Goal: Transaction & Acquisition: Subscribe to service/newsletter

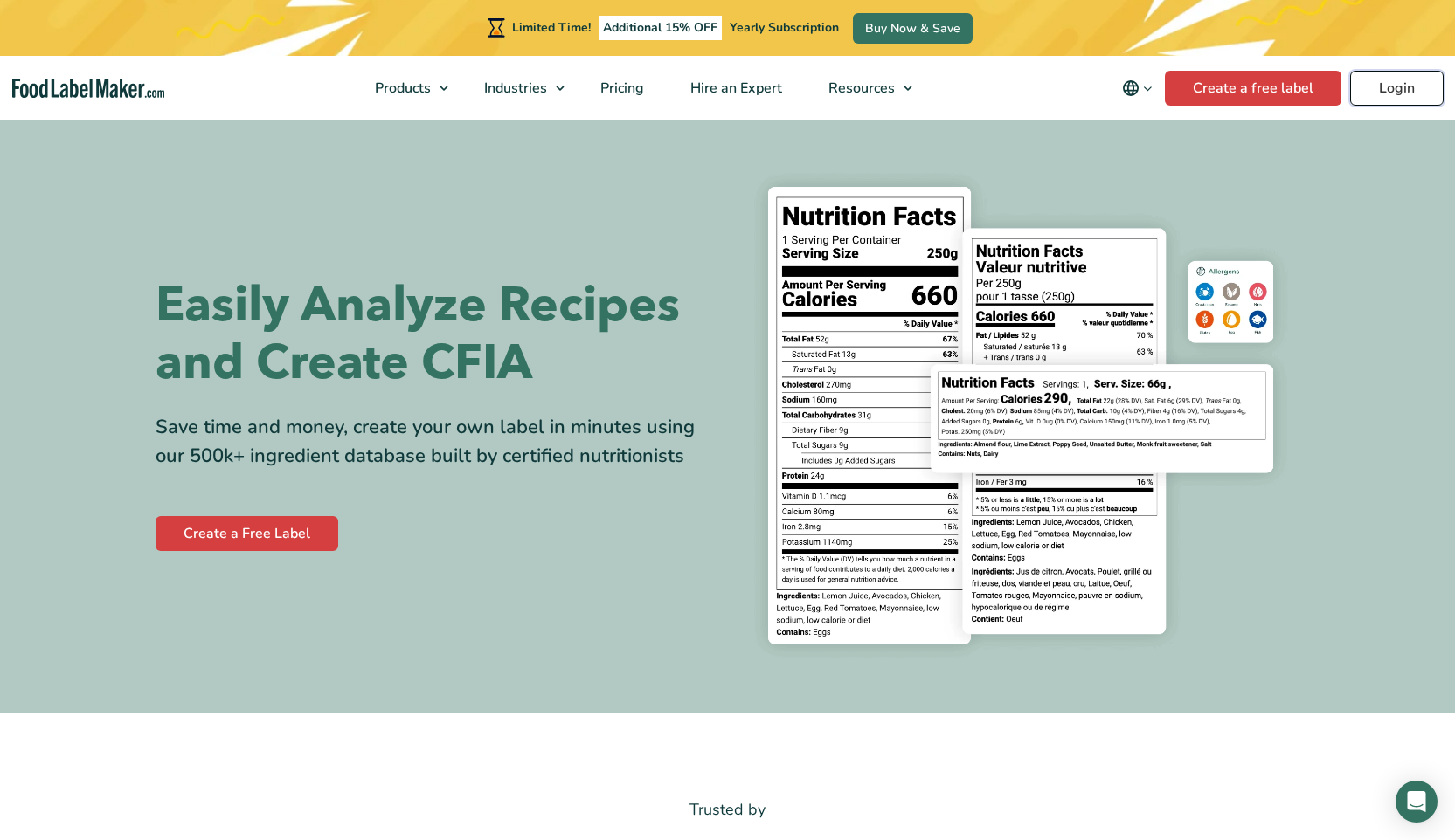
click at [1399, 87] on link "Login" at bounding box center [1397, 88] width 94 height 35
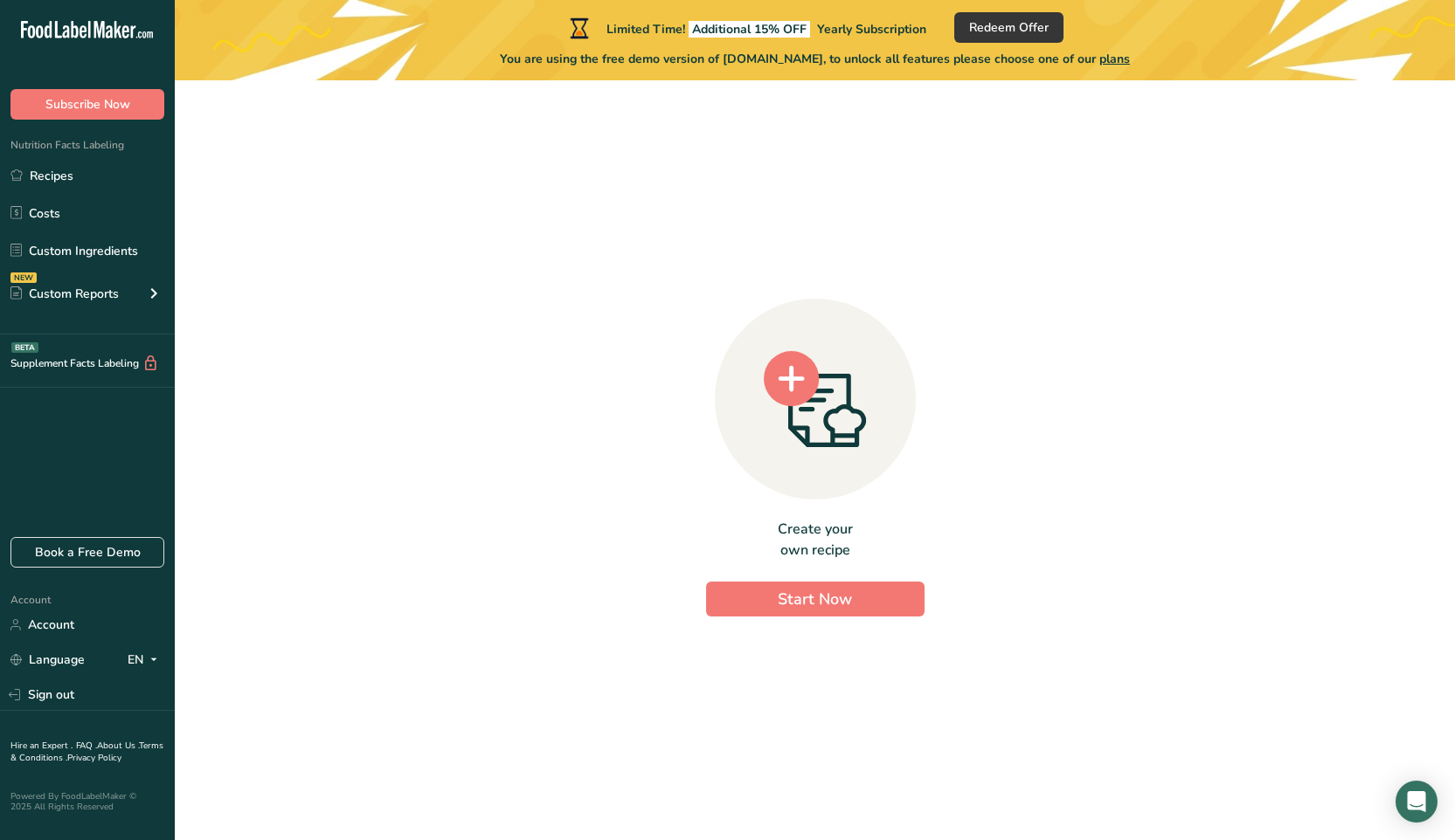
click at [465, 258] on div "Create your own recipe Start Now" at bounding box center [815, 453] width 1224 height 718
click at [792, 598] on span "Start Now" at bounding box center [815, 599] width 75 height 21
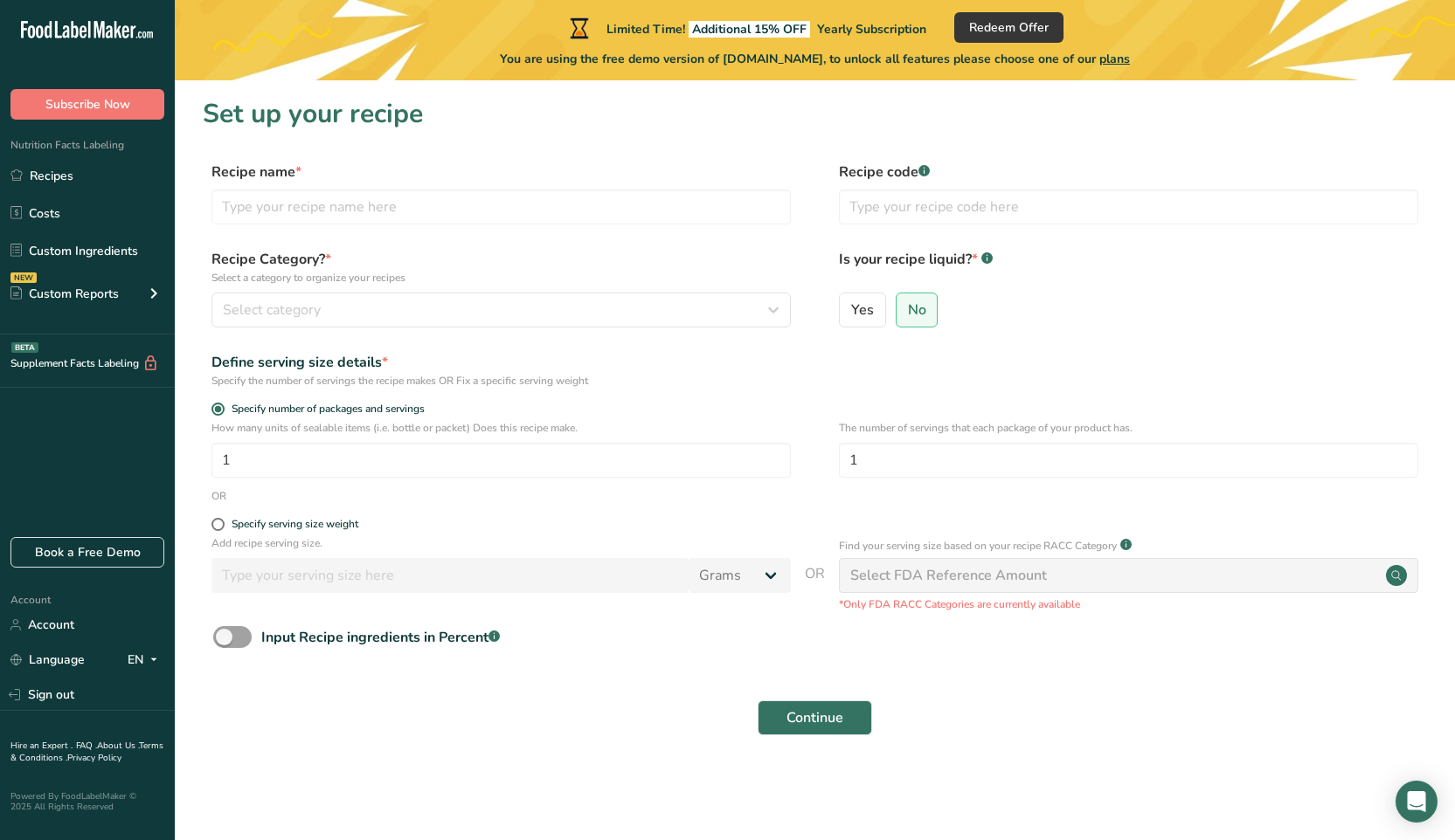
click at [137, 32] on icon ".a-20{fill:#fff;}" at bounding box center [106, 34] width 170 height 27
click at [45, 216] on link "Costs" at bounding box center [87, 212] width 175 height 33
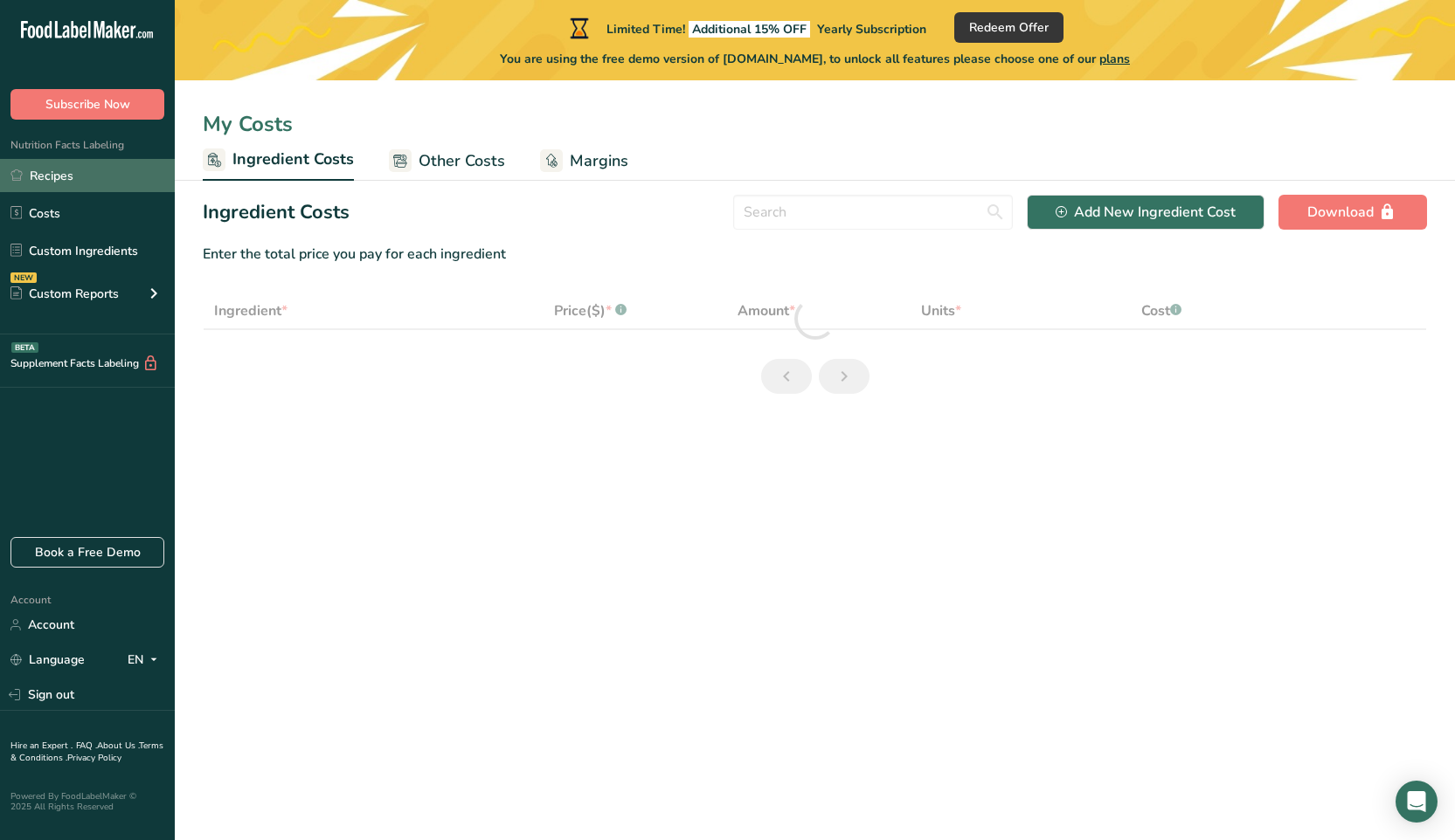
click at [54, 171] on link "Recipes" at bounding box center [87, 175] width 175 height 33
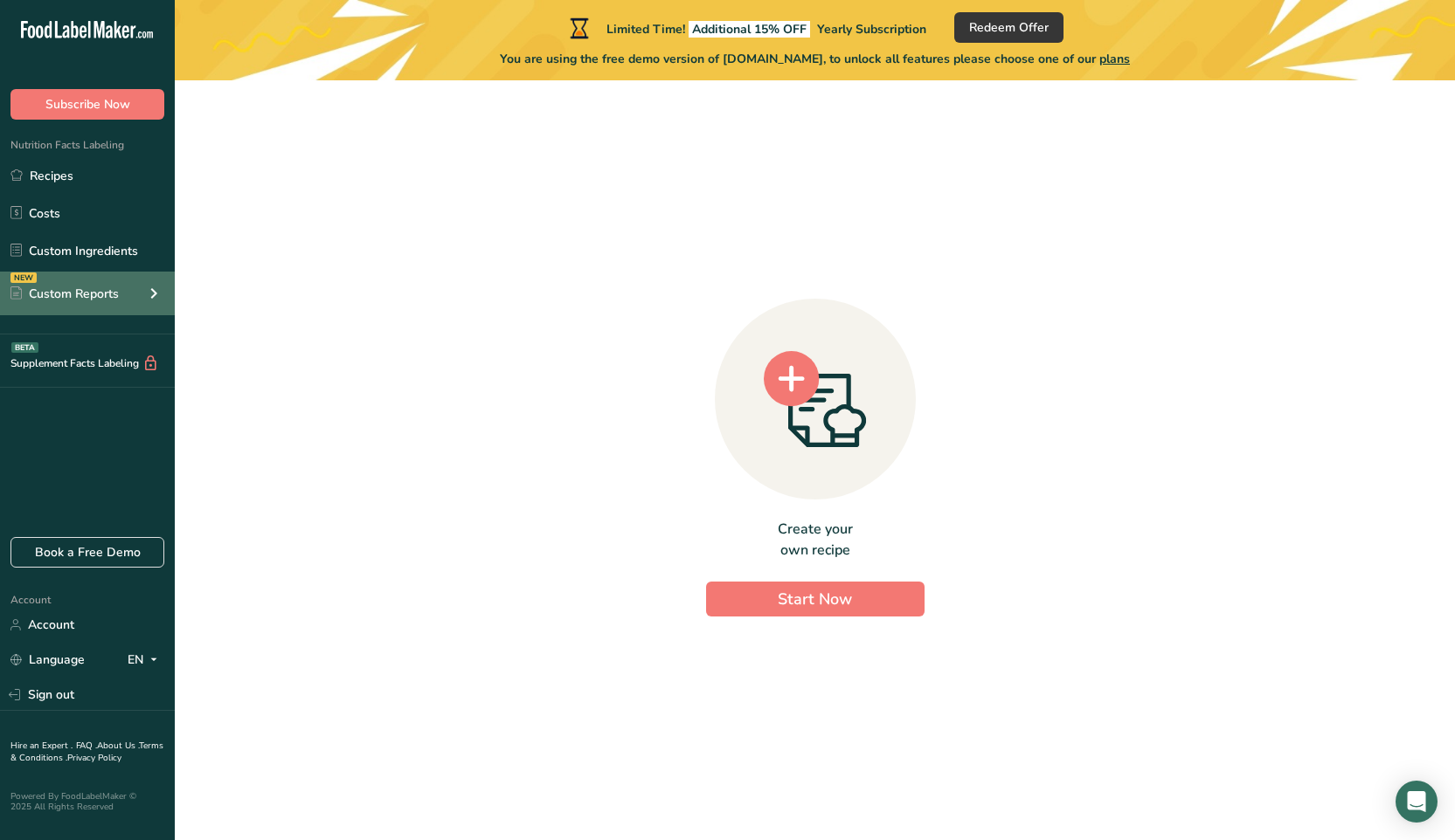
click at [163, 294] on icon at bounding box center [154, 293] width 21 height 32
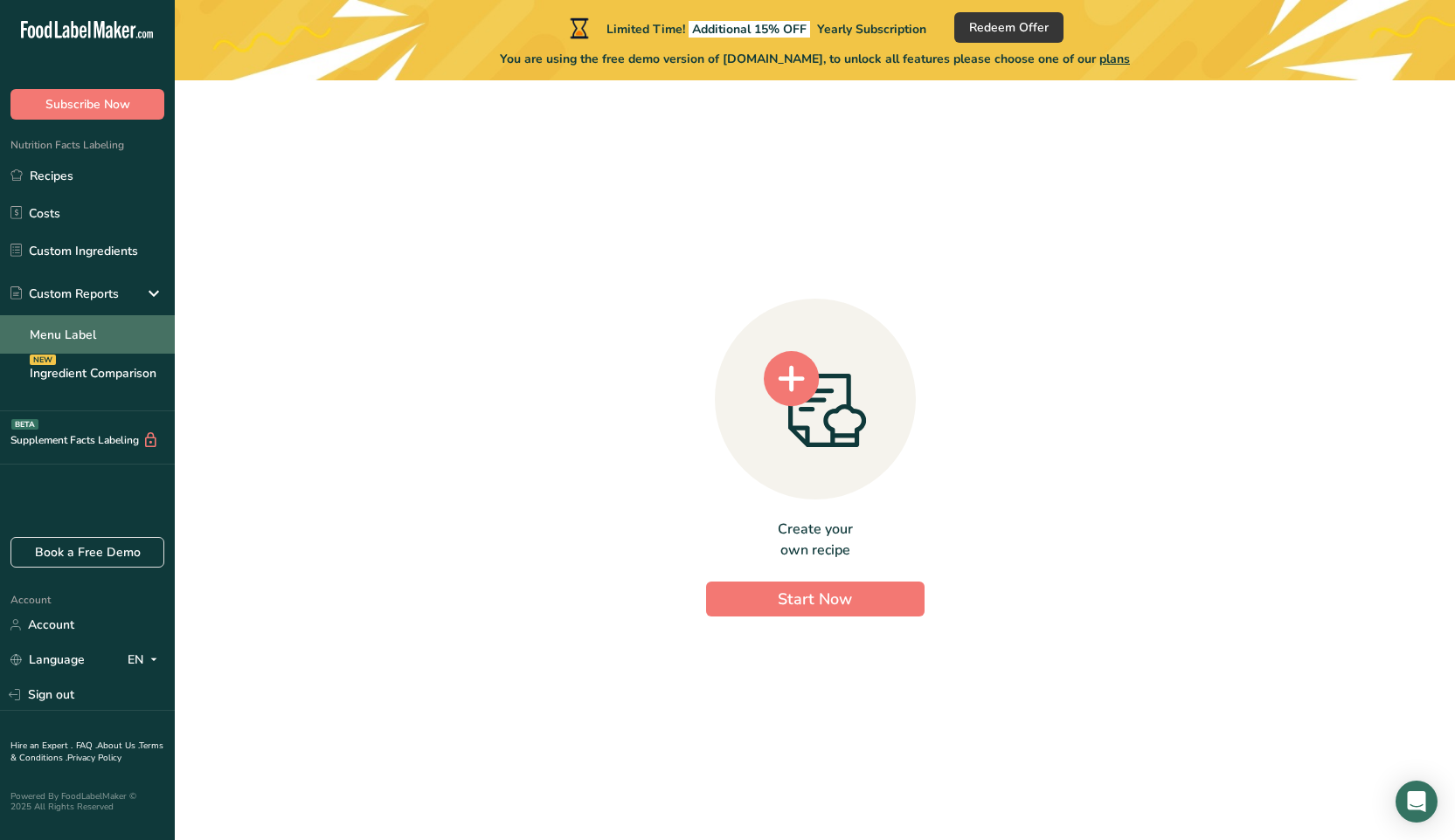
click at [63, 336] on link "Menu Label" at bounding box center [87, 334] width 175 height 38
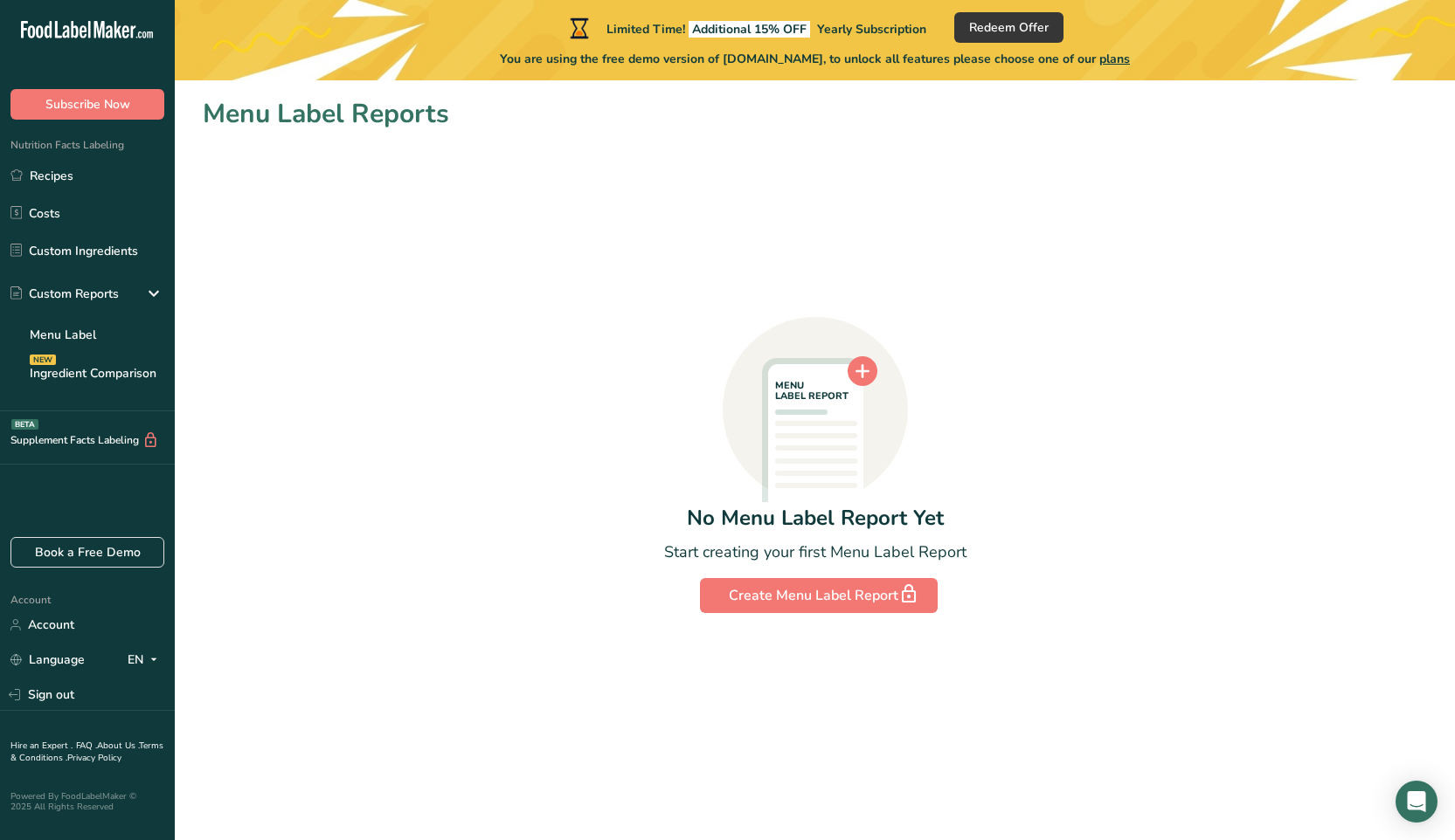
click at [48, 61] on div "Subscribe Now" at bounding box center [87, 87] width 175 height 65
